Goal: Communication & Community: Answer question/provide support

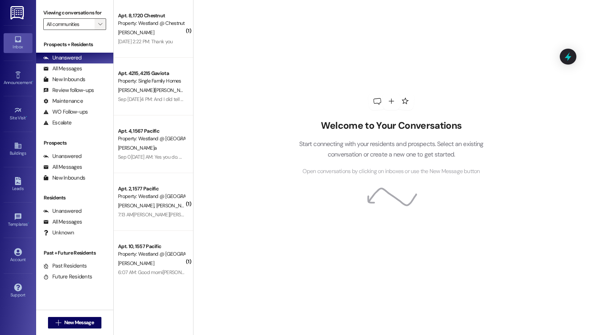
click at [98, 26] on icon "" at bounding box center [100, 24] width 4 height 6
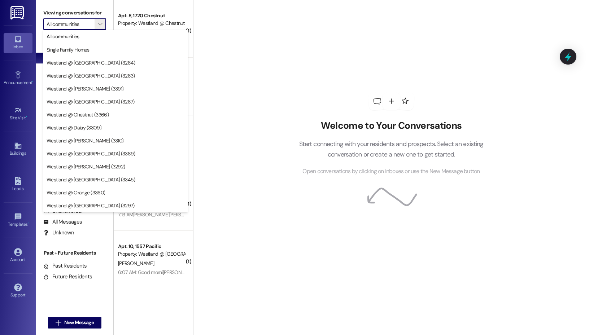
click at [202, 25] on div "Welcome to Your Conversations Start connecting with your residents and prospect…" at bounding box center [391, 167] width 396 height 335
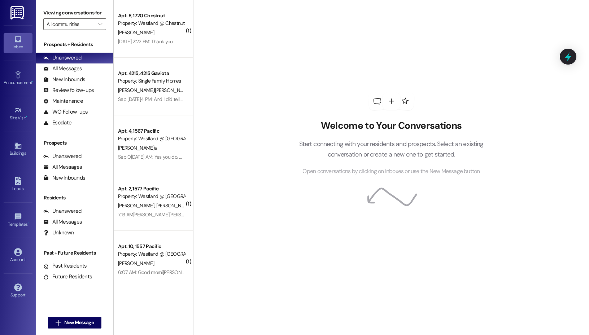
drag, startPoint x: 192, startPoint y: 19, endPoint x: 191, endPoint y: 35, distance: 16.6
click at [191, 35] on div "( 1 ) Apt. 8, 1720 Chestnut Property: Westland @ Chestnut (3[PERSON_NAME] Sep 1…" at bounding box center [351, 167] width 475 height 335
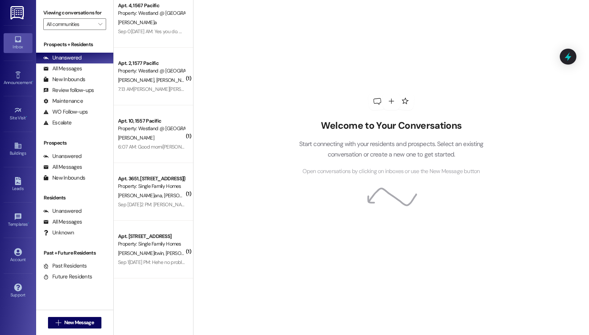
scroll to position [132, 0]
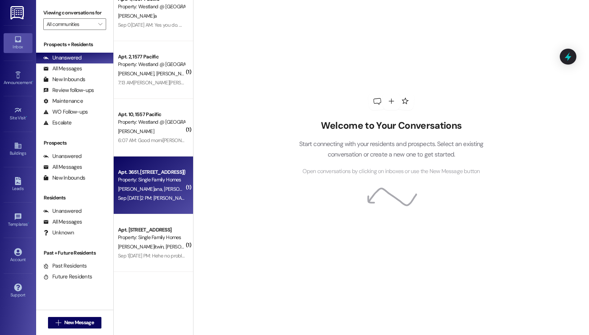
click at [157, 193] on div "[PERSON_NAME]a[PERSON_NAME]a" at bounding box center [151, 189] width 68 height 9
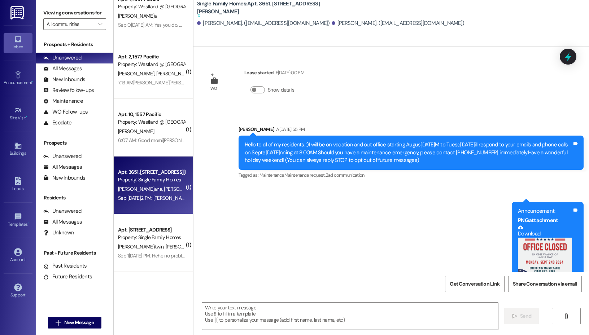
scroll to position [8422, 0]
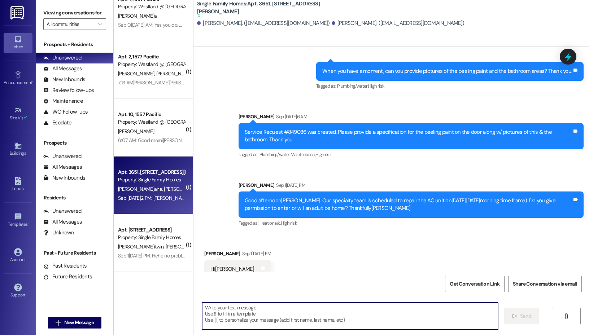
click at [260, 316] on textarea at bounding box center [350, 316] width 296 height 27
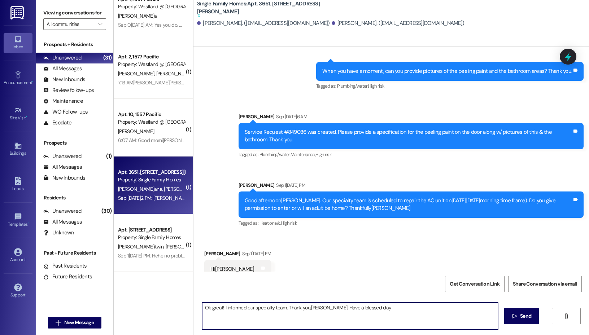
type textarea "Ok great! I informed our specialty team. Thank [PERSON_NAME]. Have a blessed da…"
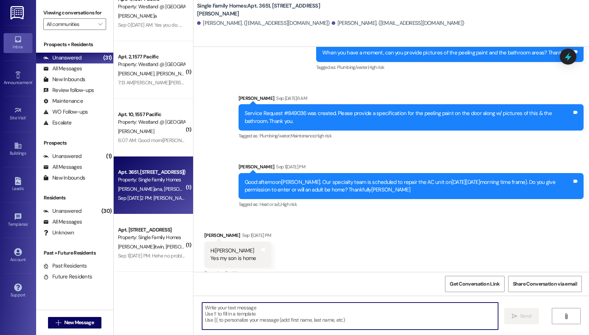
scroll to position [8403, 0]
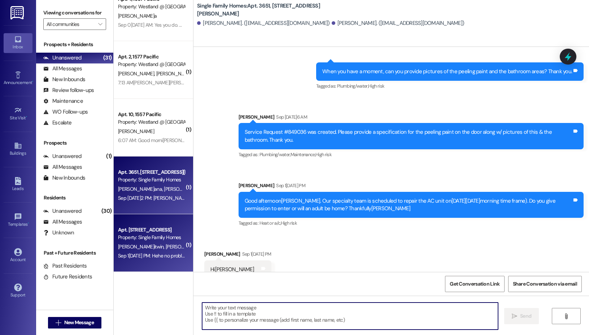
click at [171, 242] on div "[PERSON_NAME]w[PERSON_NAME]win" at bounding box center [151, 246] width 68 height 9
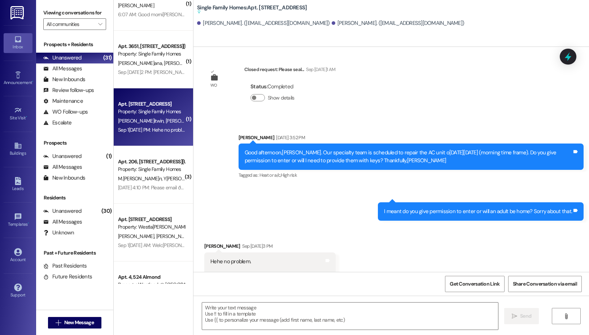
scroll to position [347, 0]
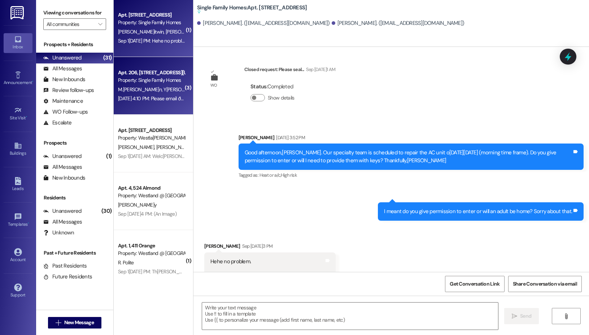
click at [161, 100] on div "Sep [DATE]0 PM: Please email ð§ Sep [DATE] PM: Please email ð§" at bounding box center [155, 98] width 75 height 6
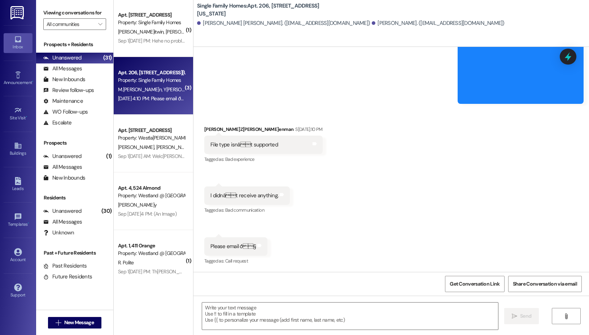
scroll to position [6566, 0]
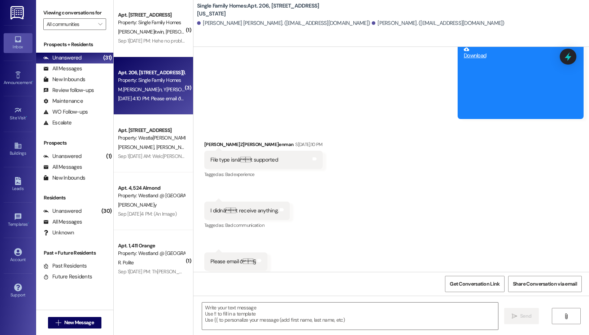
click at [495, 45] on div "Single Family Homes: Apt. [STREET_ADDRESS][GEOGRAPHIC_DATA][US_STATE][PERSON_NA…" at bounding box center [390, 23] width 395 height 47
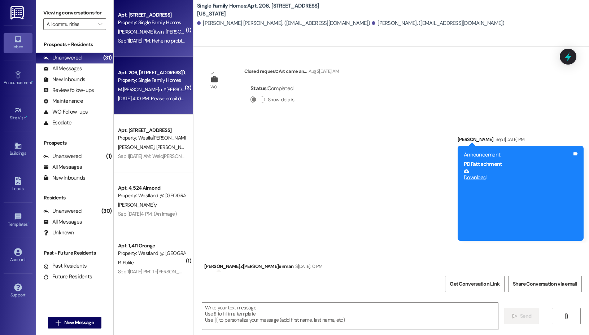
click at [163, 17] on div "Apt. [STREET_ADDRESS]" at bounding box center [151, 15] width 67 height 8
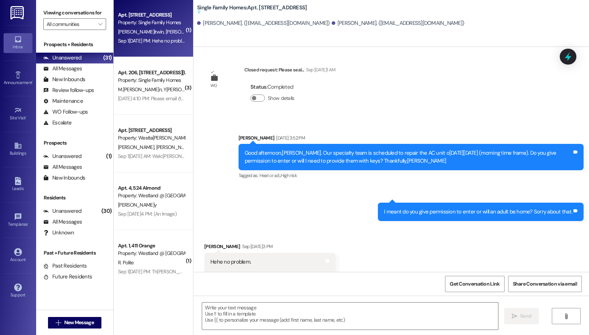
scroll to position [15079, 0]
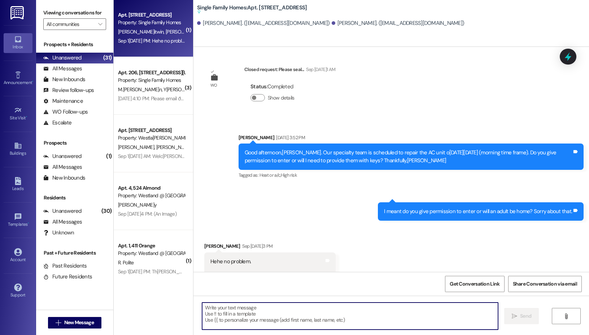
click at [249, 305] on textarea at bounding box center [350, 316] width 296 height 27
type textarea "Awesome! Thank you, [PERSON_NAME]."
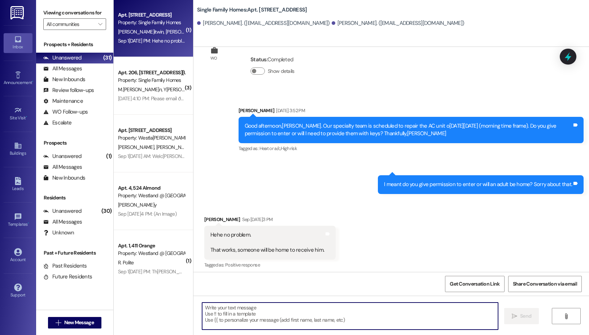
scroll to position [15111, 0]
